Goal: Task Accomplishment & Management: Complete application form

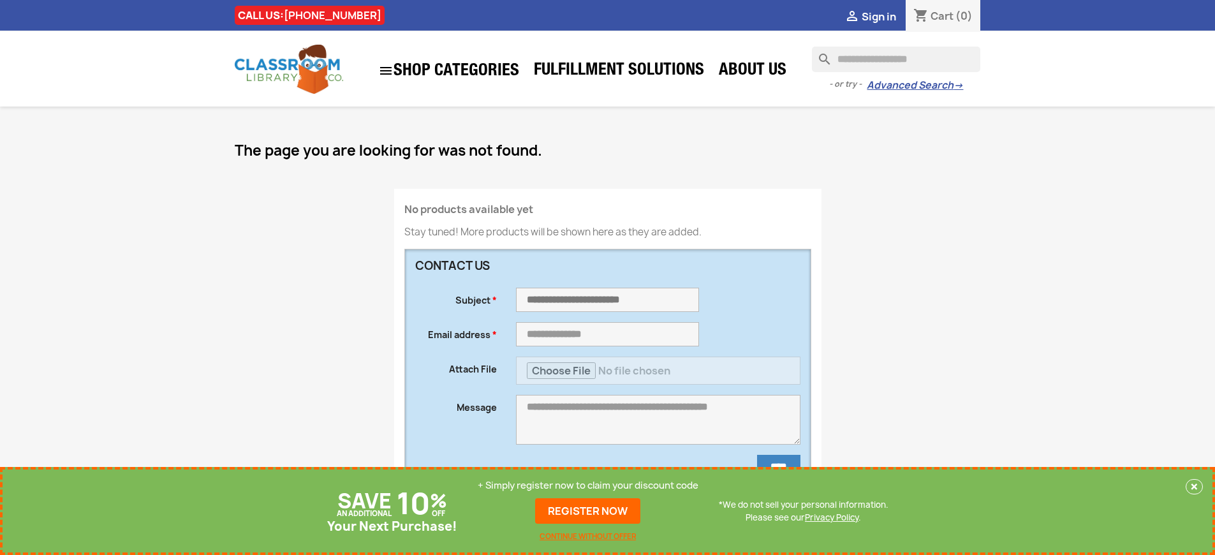
click at [588, 485] on p "+ Simply register now to claim your discount code" at bounding box center [588, 485] width 221 height 13
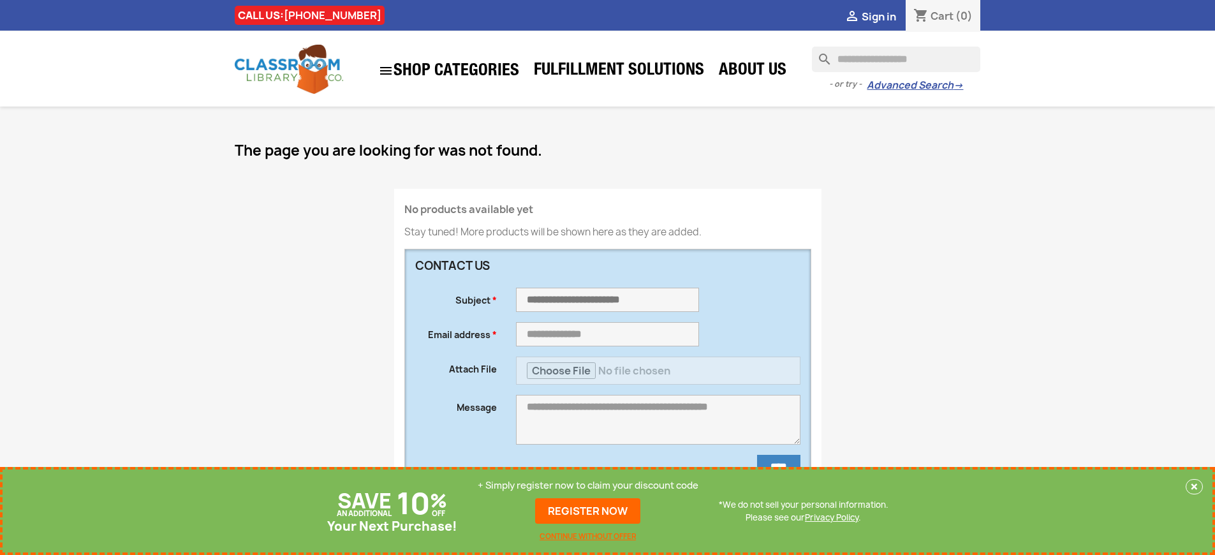
click at [588, 485] on p "+ Simply register now to claim your discount code" at bounding box center [588, 485] width 221 height 13
click at [588, 511] on link "REGISTER NOW" at bounding box center [587, 511] width 105 height 26
click at [588, 485] on p "+ Simply register now to claim your discount code" at bounding box center [588, 485] width 221 height 13
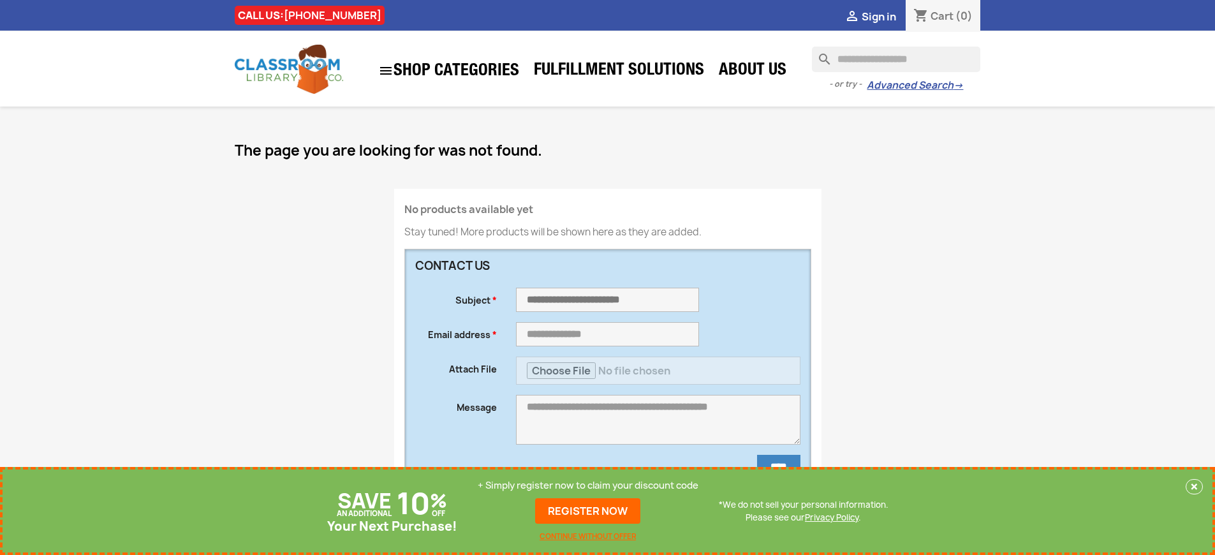
click at [588, 485] on p "+ Simply register now to claim your discount code" at bounding box center [588, 485] width 221 height 13
click at [588, 511] on link "REGISTER NOW" at bounding box center [587, 511] width 105 height 26
click at [588, 485] on p "+ Simply register now to claim your discount code" at bounding box center [588, 485] width 221 height 13
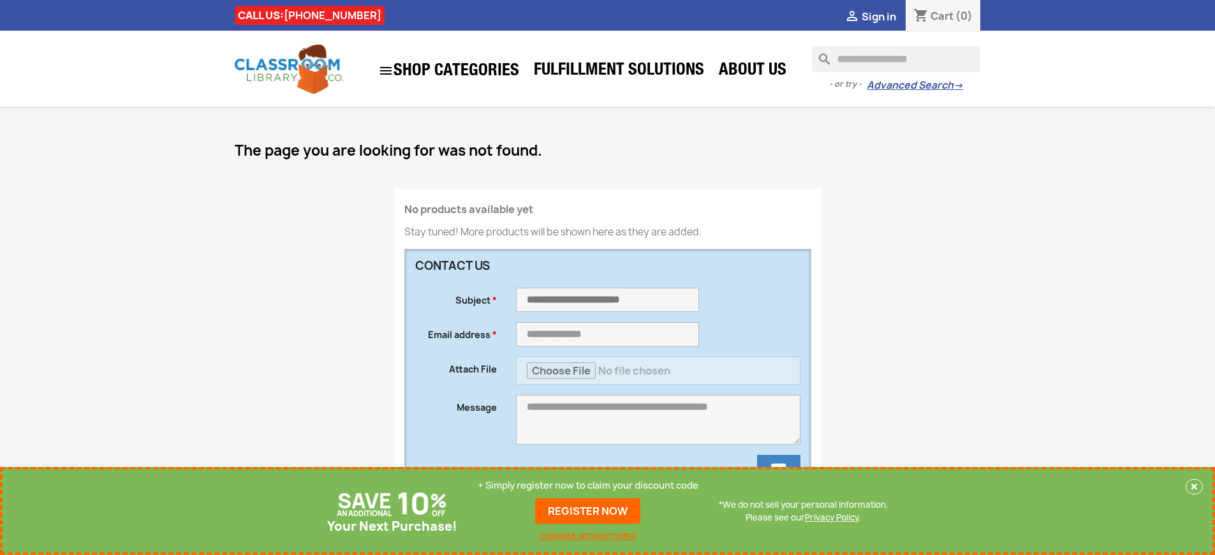
click at [588, 485] on p "+ Simply register now to claim your discount code" at bounding box center [588, 485] width 221 height 13
click at [588, 511] on link "REGISTER NOW" at bounding box center [587, 511] width 105 height 26
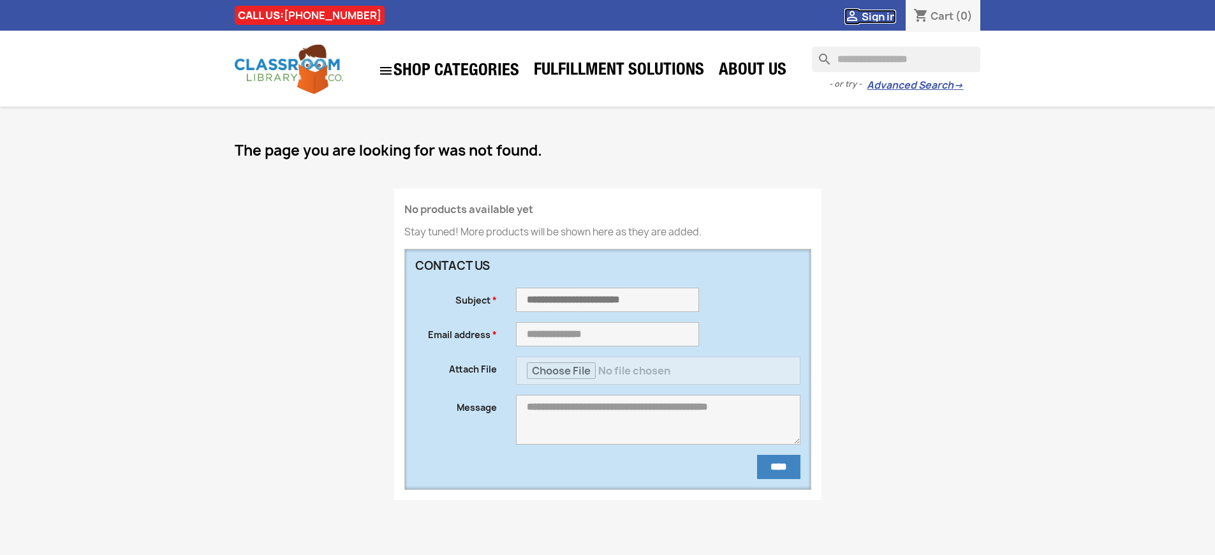
click at [878, 16] on span "Sign in" at bounding box center [879, 17] width 34 height 14
